Goal: Task Accomplishment & Management: Use online tool/utility

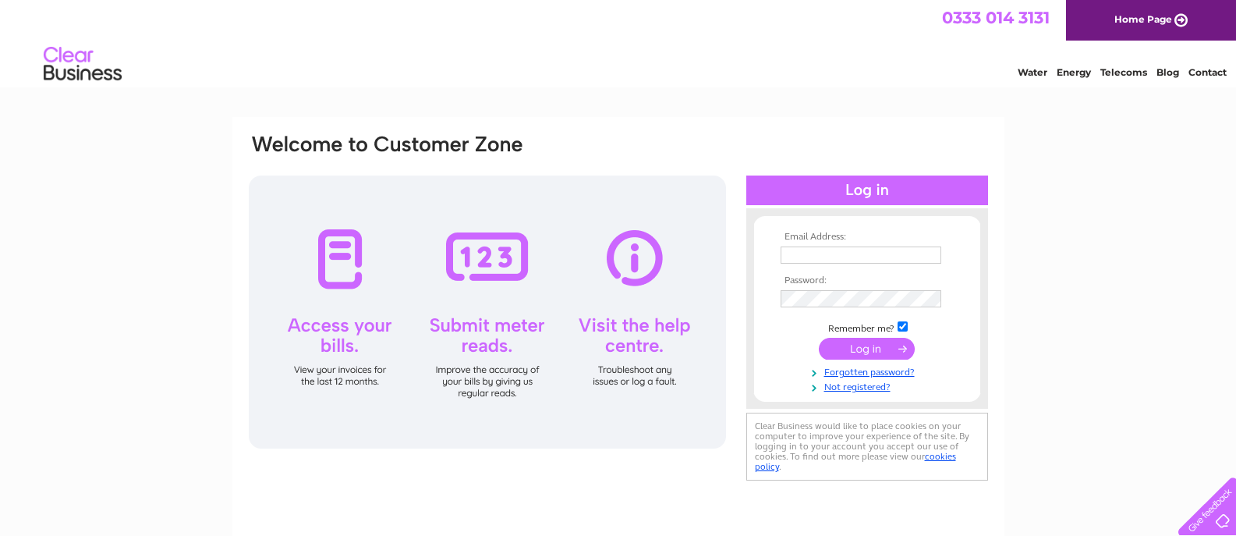
type input "[EMAIL_ADDRESS][DOMAIN_NAME]"
click at [842, 346] on input "submit" at bounding box center [867, 349] width 96 height 22
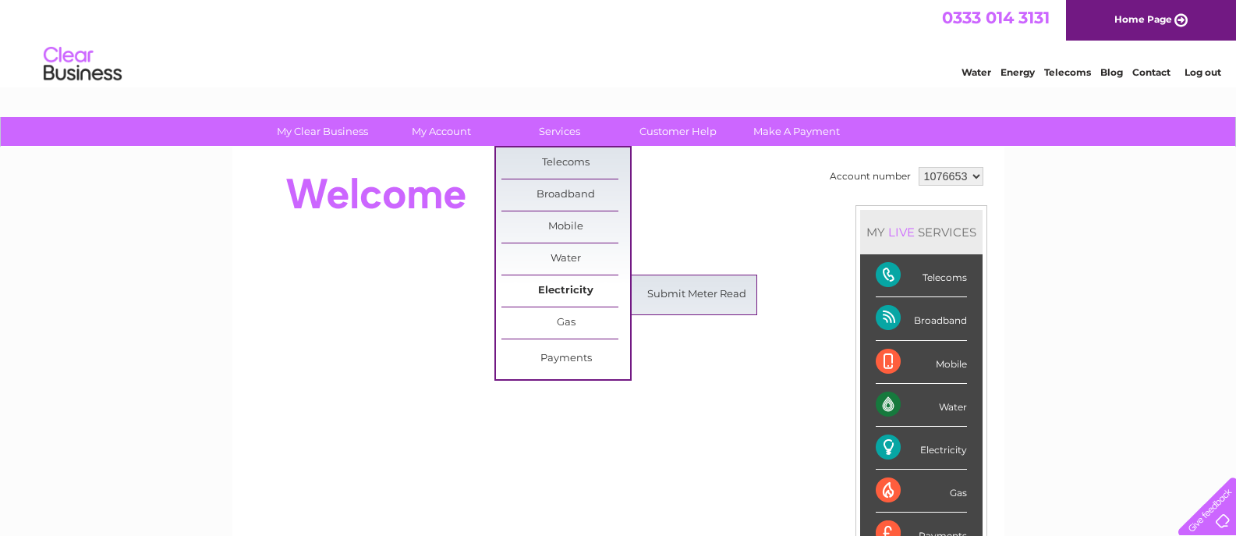
click at [554, 288] on link "Electricity" at bounding box center [566, 290] width 129 height 31
click at [665, 293] on link "Submit Meter Read" at bounding box center [697, 294] width 129 height 31
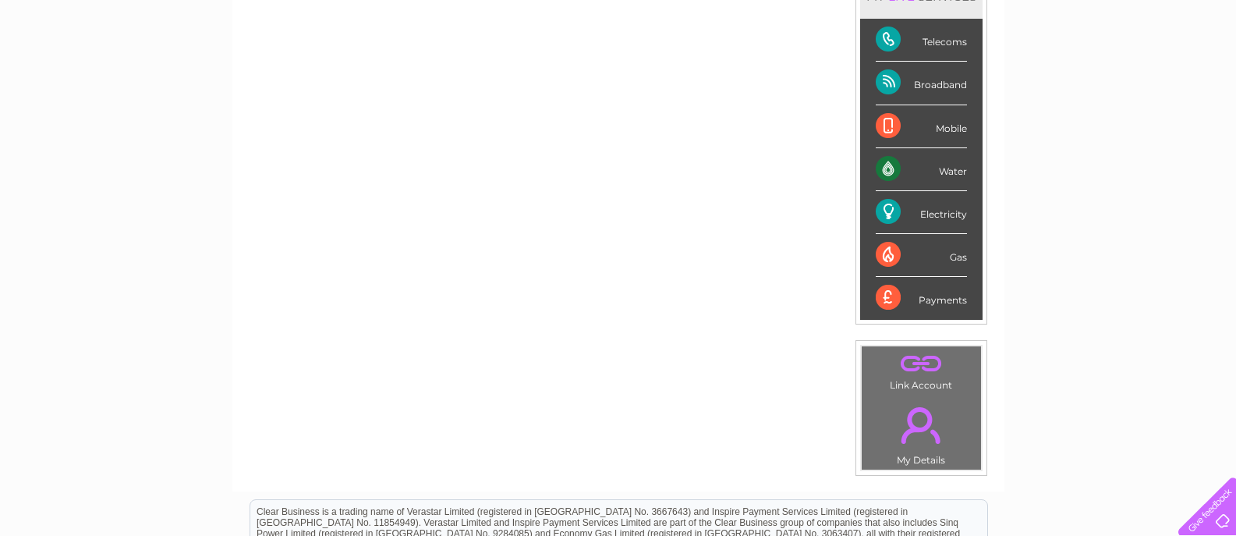
scroll to position [2, 0]
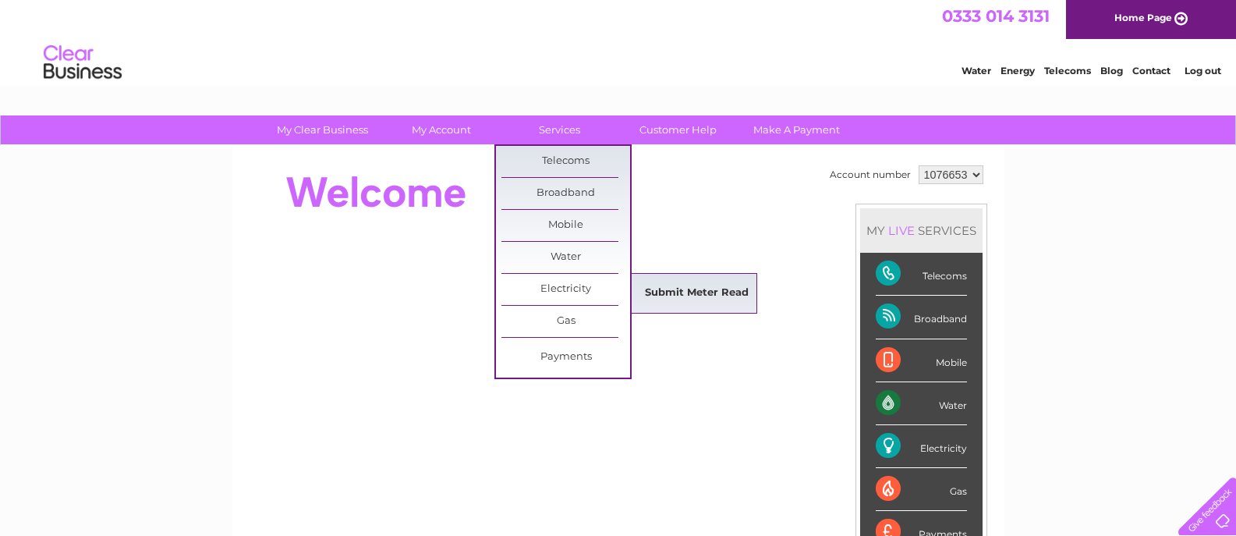
click at [661, 285] on link "Submit Meter Read" at bounding box center [697, 293] width 129 height 31
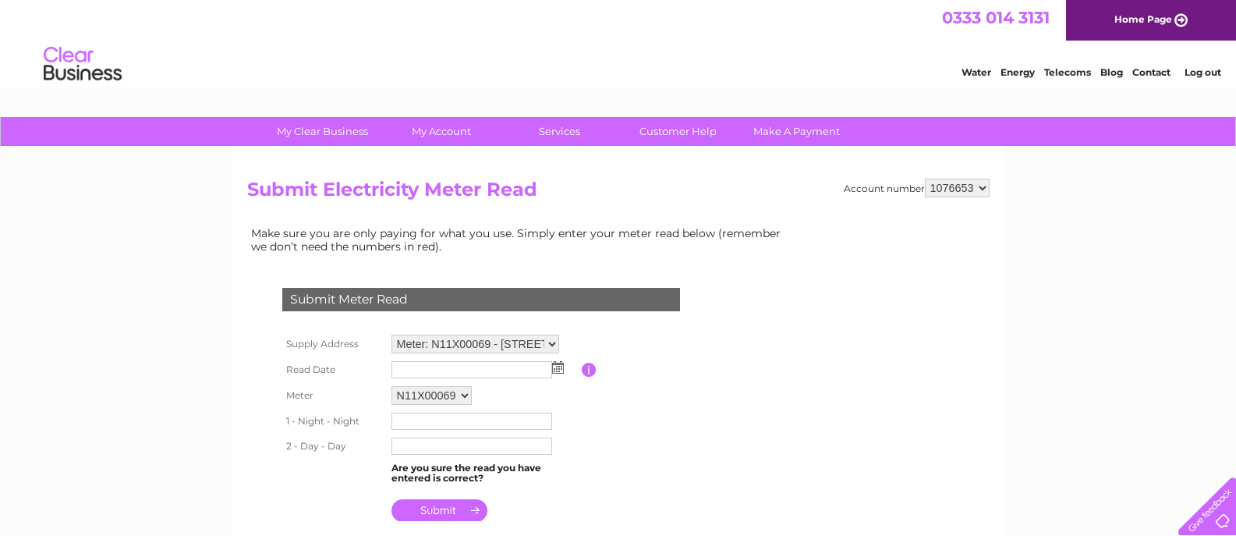
scroll to position [156, 0]
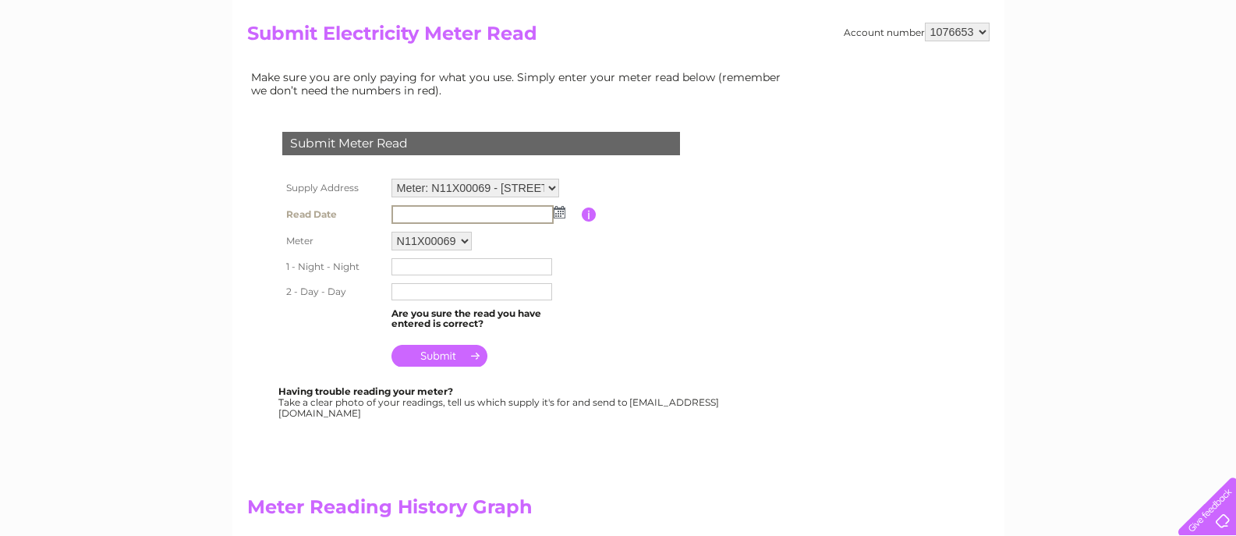
click at [459, 220] on input "text" at bounding box center [473, 214] width 162 height 19
click at [562, 215] on img at bounding box center [560, 212] width 12 height 12
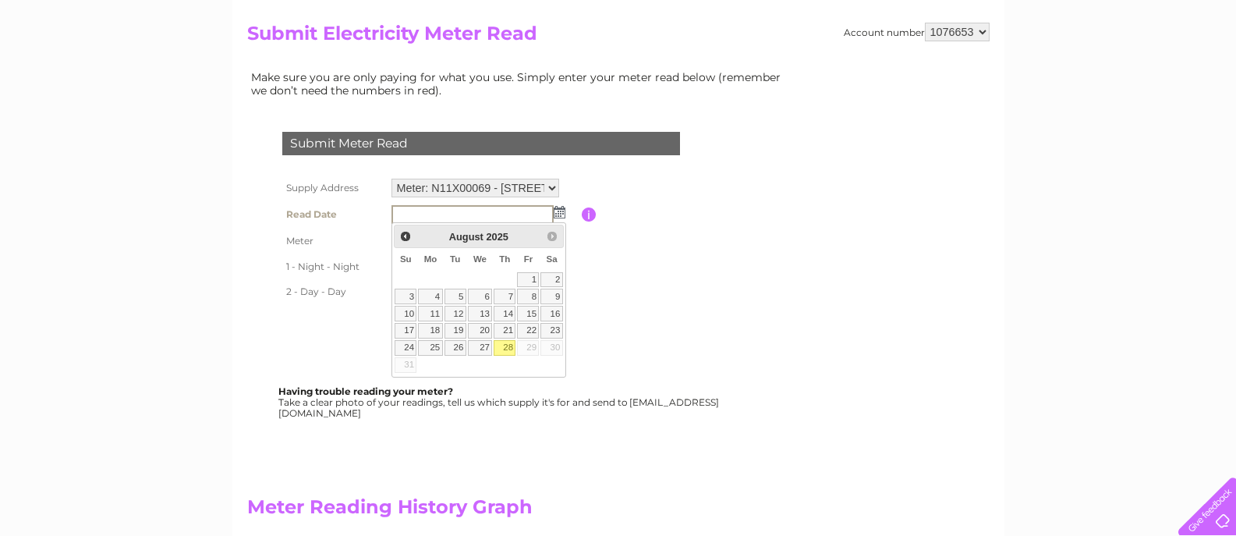
click at [509, 348] on link "28" at bounding box center [505, 348] width 22 height 16
type input "[DATE]"
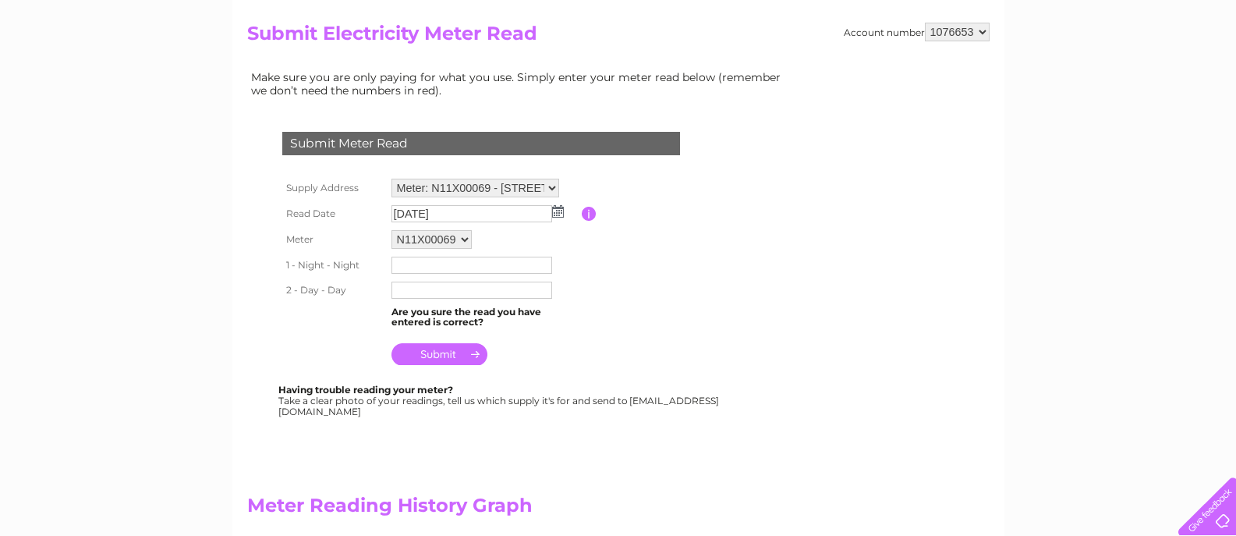
click at [458, 266] on input "text" at bounding box center [472, 265] width 161 height 17
type input "066893"
click at [439, 278] on td at bounding box center [485, 290] width 194 height 25
click at [443, 289] on input "text" at bounding box center [472, 290] width 161 height 17
type input "127353"
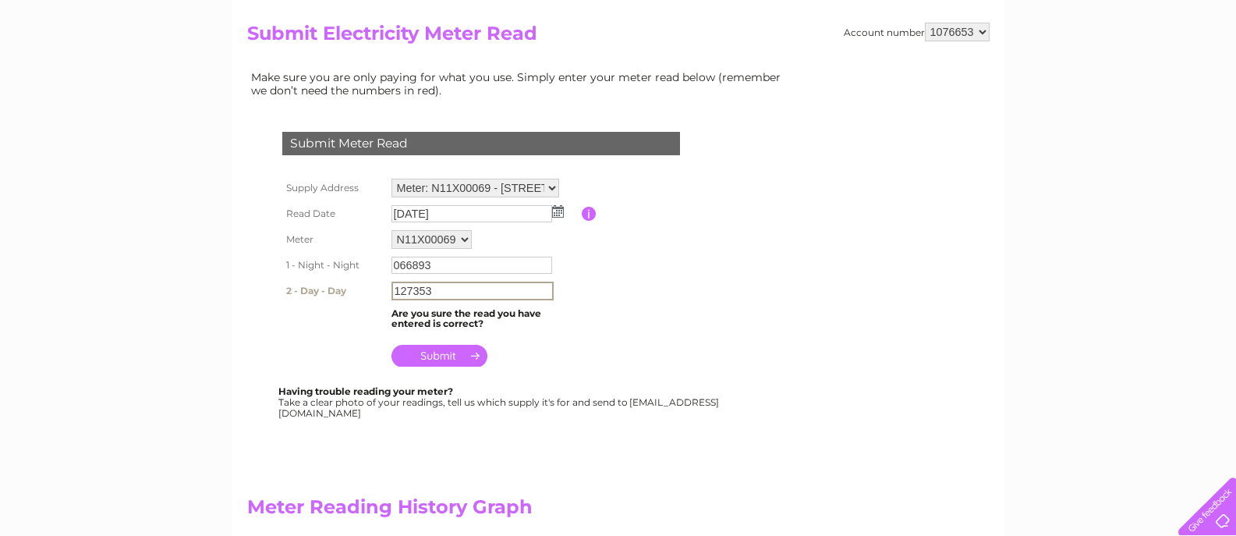
click at [441, 358] on input "submit" at bounding box center [440, 356] width 96 height 22
